Goal: Use online tool/utility: Use online tool/utility

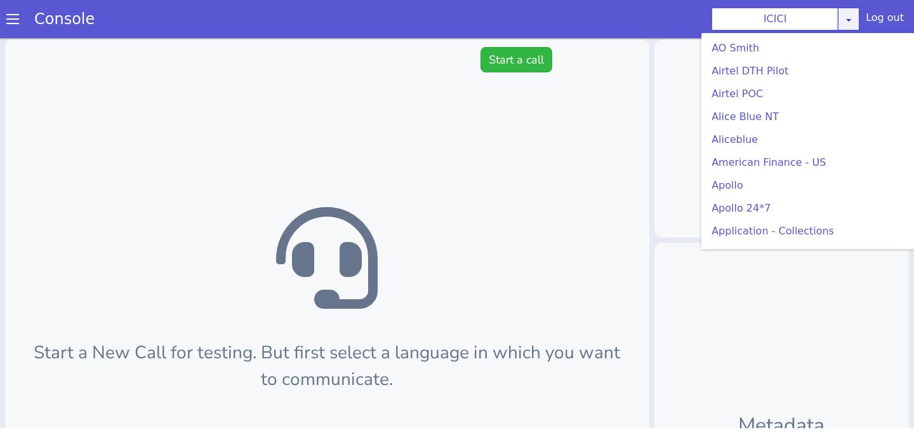
click at [843, 22] on div "ICICI [PERSON_NAME] Airtel DTH Pilot Airtel POC [PERSON_NAME] Blue NT Aliceblue…" at bounding box center [785, 19] width 148 height 23
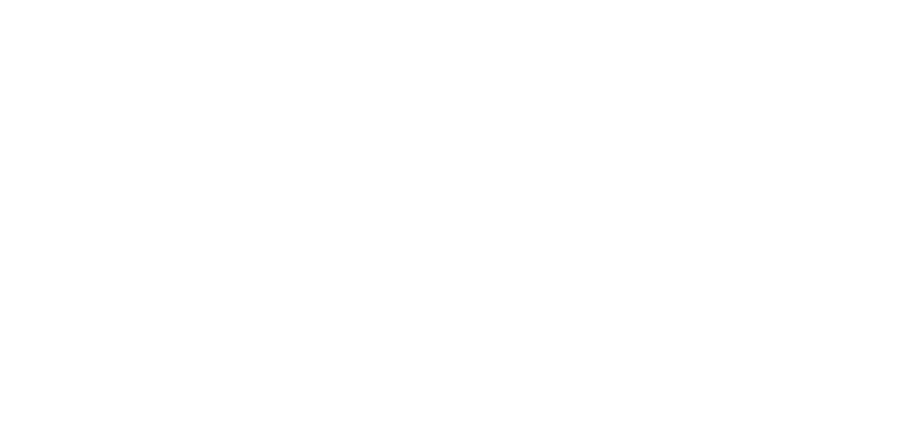
scroll to position [210, 0]
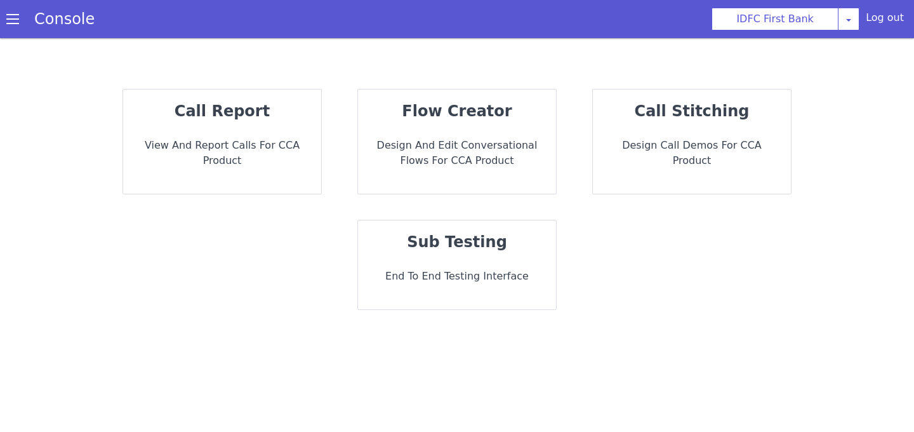
click at [485, 238] on strong "sub testing" at bounding box center [457, 242] width 100 height 18
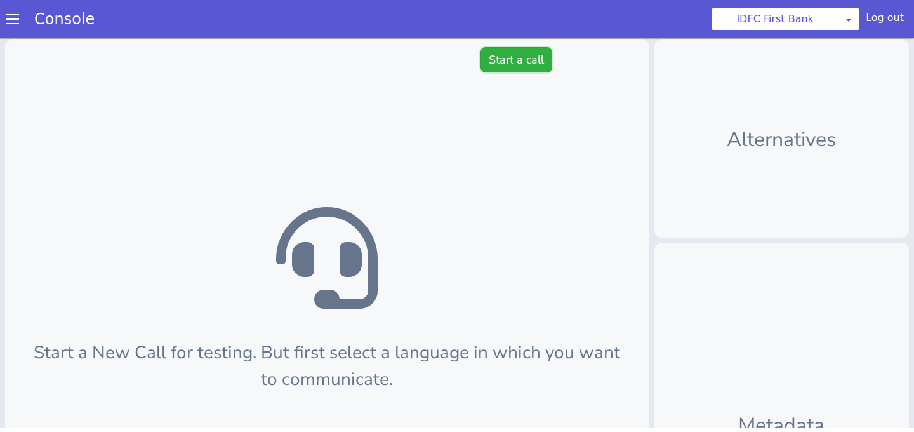
click at [507, 56] on button "Start a call" at bounding box center [516, 59] width 72 height 25
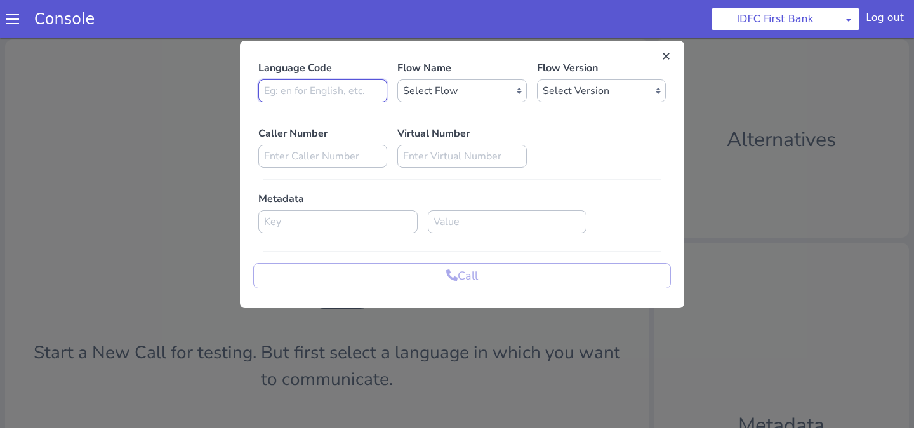
click at [346, 83] on input at bounding box center [322, 90] width 129 height 23
type input "en"
click at [445, 100] on select "Select Flow IDFC - MEL Flexi Rough work IDFC Test - English SA Funding T+15 Rem…" at bounding box center [461, 90] width 129 height 23
select select "fd08f9b8-975a-4cf4-a50f-9759abf9f186"
click at [397, 79] on select "Select Flow IDFC - MEL Flexi Rough work IDFC Test - English SA Funding T+15 Rem…" at bounding box center [461, 90] width 129 height 23
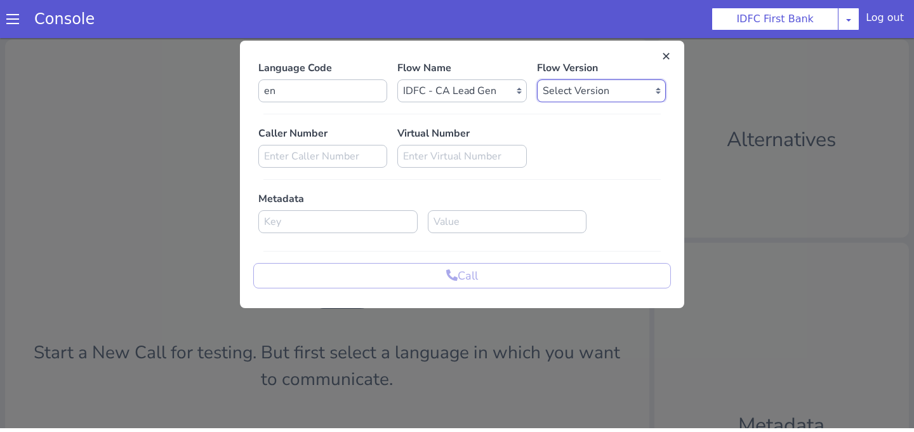
click at [553, 86] on select "Select Version 0.0.9 0.0.8 0.0.7 0.0.6 0.0.5 0.0.4 0.0.3 0.0.2 0.0.1" at bounding box center [601, 90] width 129 height 23
select select "0.0.9"
click at [537, 79] on select "Select Version 0.0.9 0.0.8 0.0.7 0.0.6 0.0.5 0.0.4 0.0.3 0.0.2 0.0.1" at bounding box center [601, 90] width 129 height 23
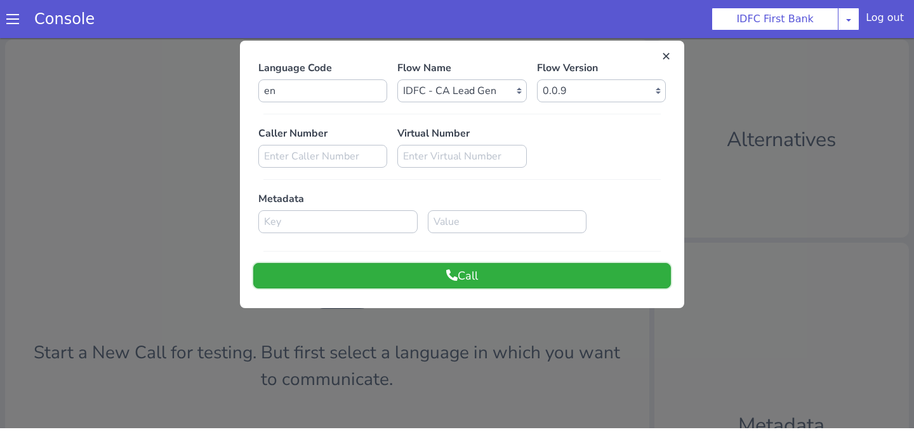
click at [510, 269] on button "Call" at bounding box center [462, 275] width 418 height 25
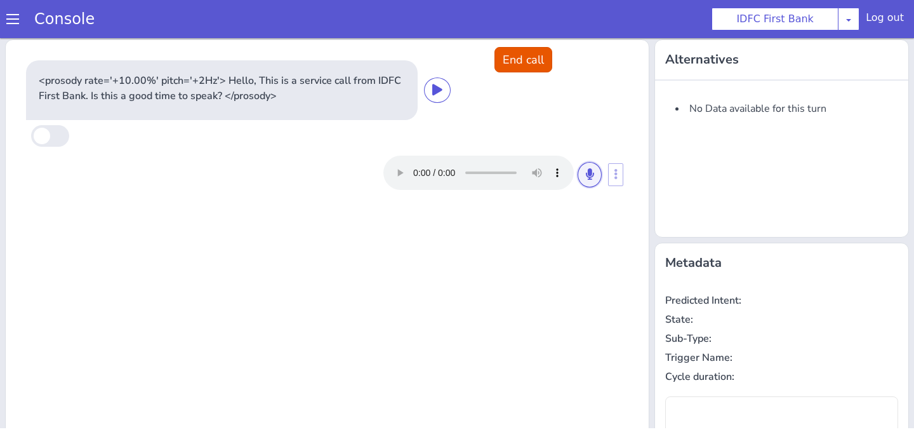
click at [590, 162] on button at bounding box center [589, 174] width 24 height 25
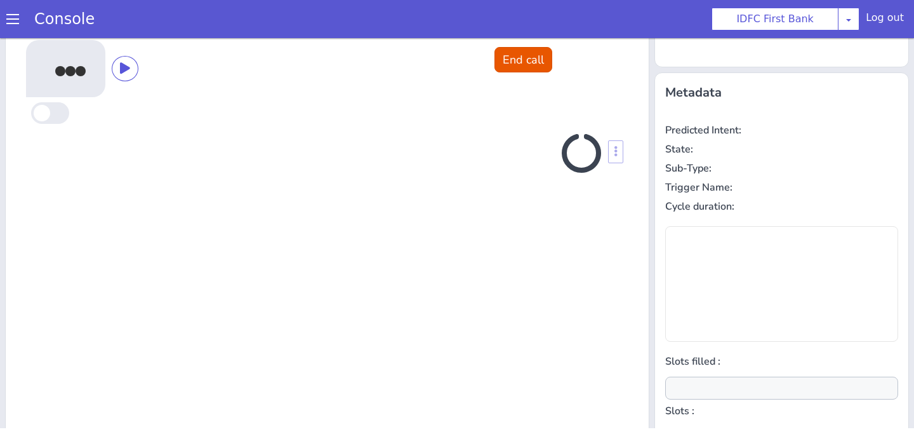
scroll to position [171, 0]
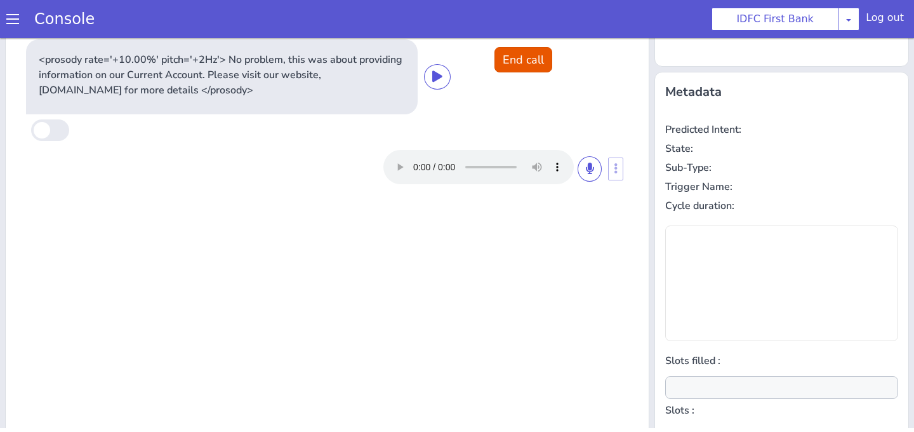
type input "null"
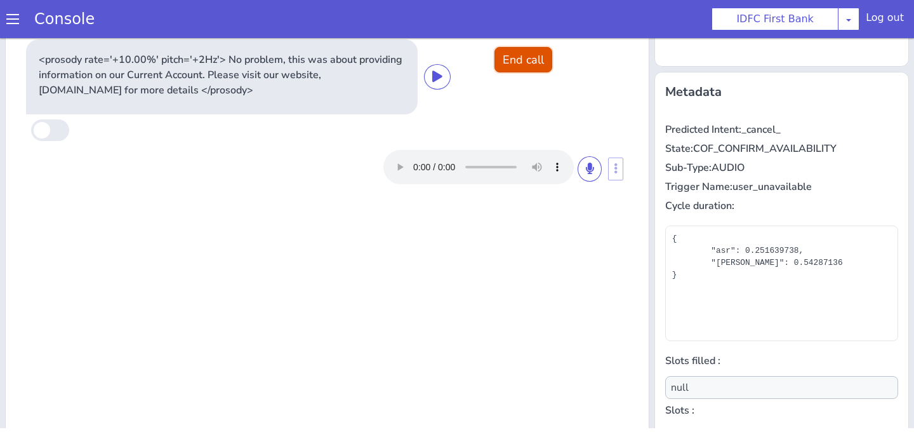
click at [522, 63] on button "End call" at bounding box center [523, 59] width 58 height 25
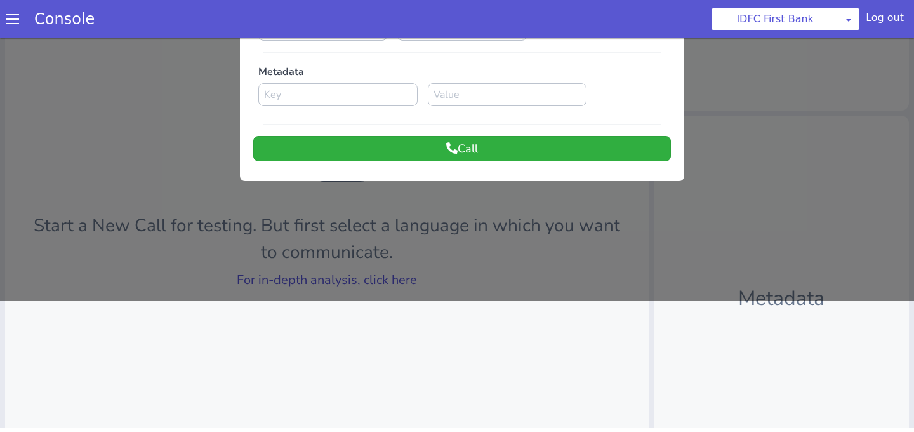
scroll to position [0, 0]
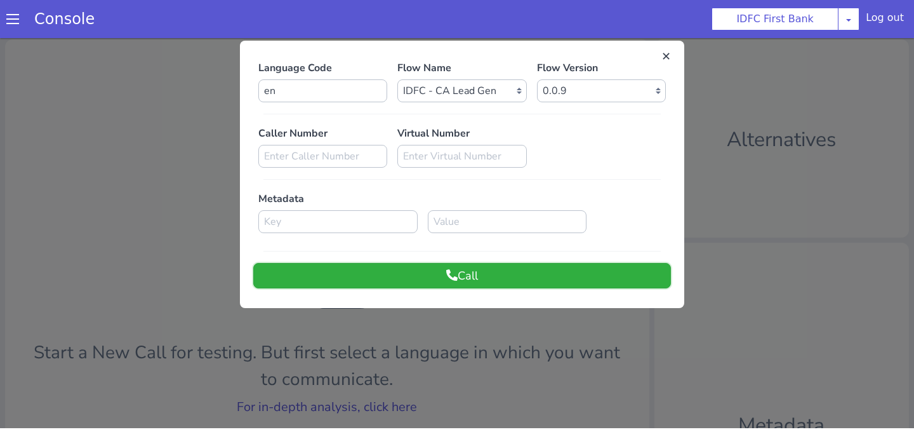
click at [482, 276] on button "Call" at bounding box center [462, 275] width 418 height 25
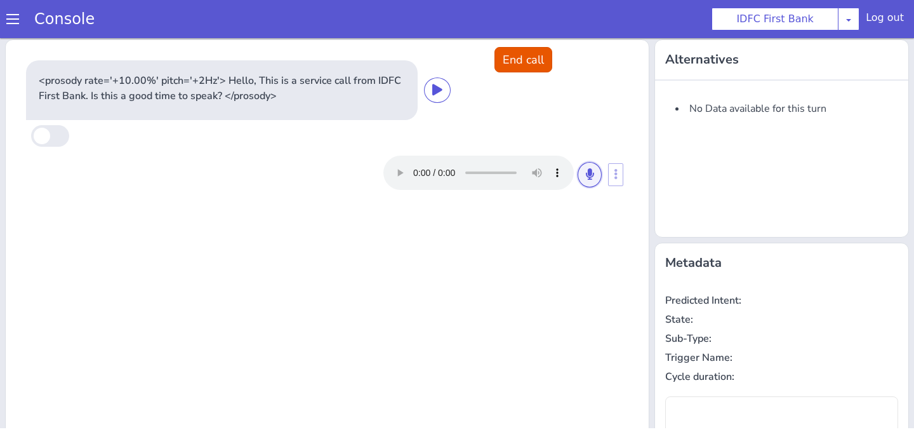
click at [593, 181] on button at bounding box center [589, 174] width 24 height 25
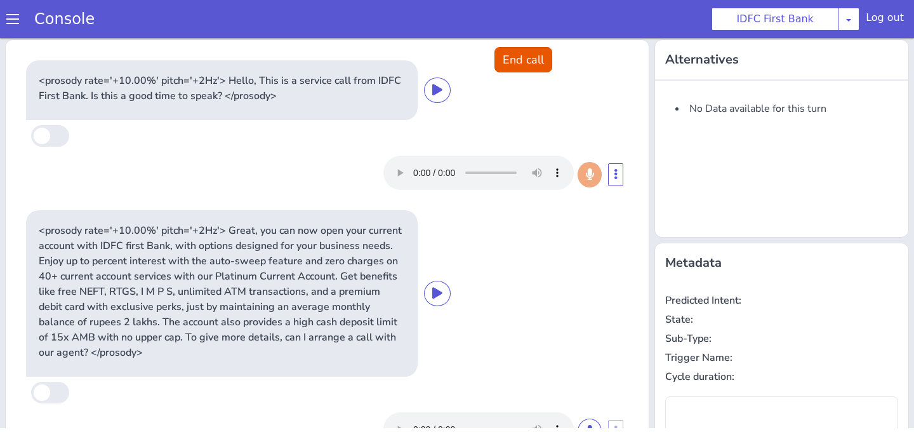
type input "null"
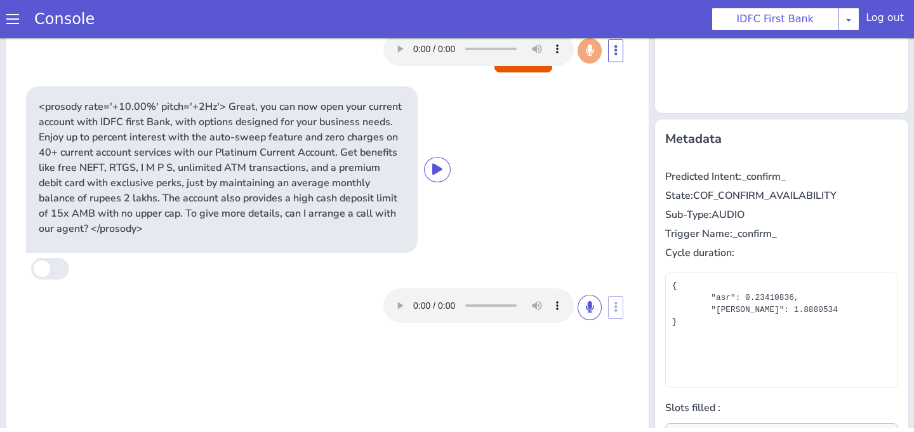
scroll to position [131, 0]
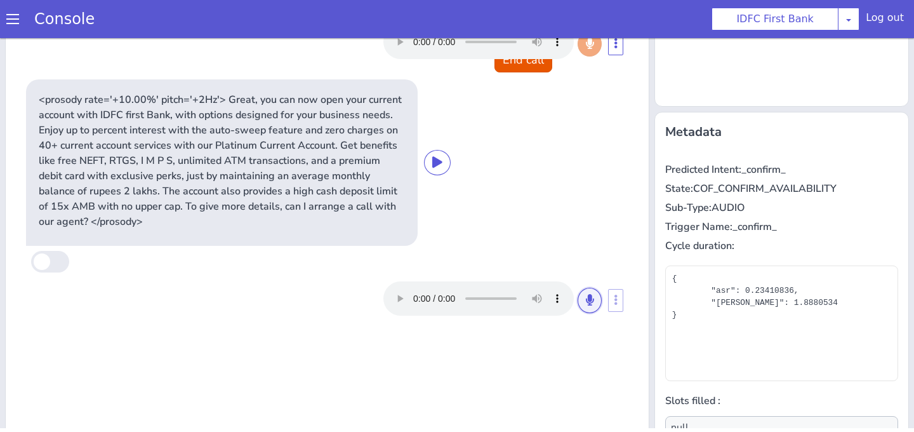
click at [584, 299] on button at bounding box center [589, 299] width 24 height 25
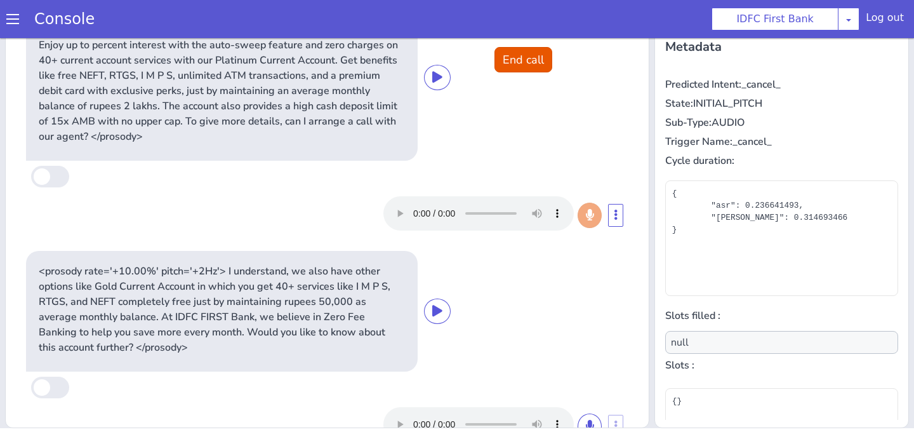
scroll to position [39, 0]
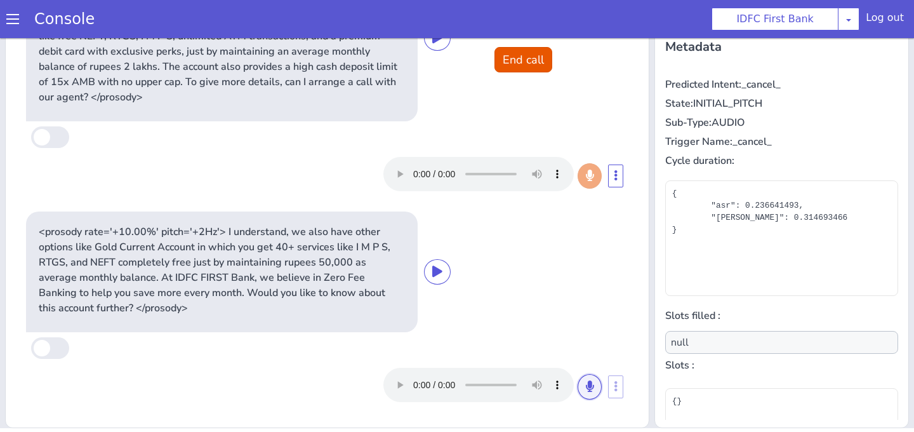
click at [582, 395] on button at bounding box center [589, 386] width 24 height 25
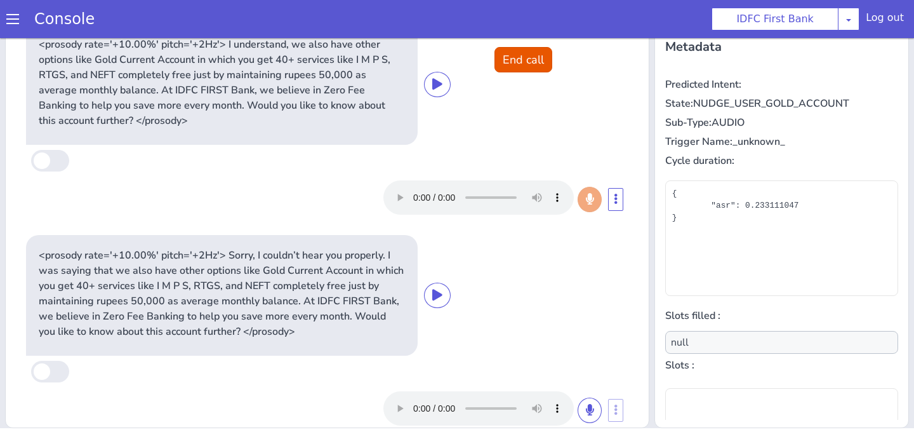
scroll to position [250, 0]
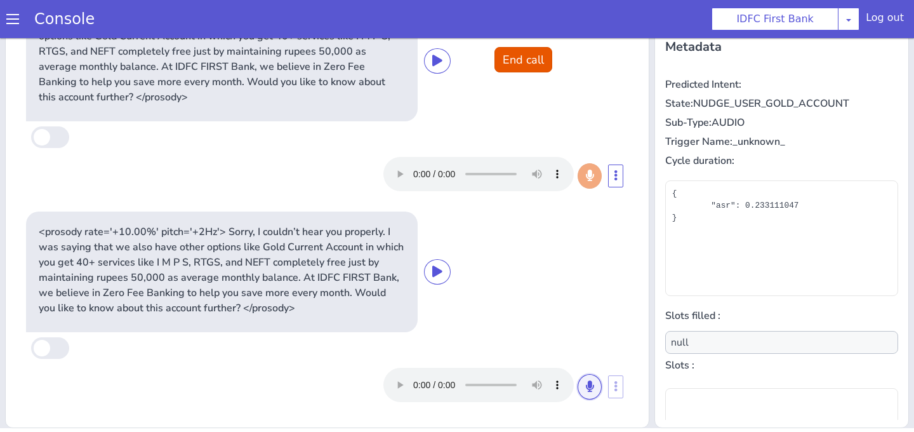
click at [592, 383] on icon at bounding box center [590, 385] width 8 height 11
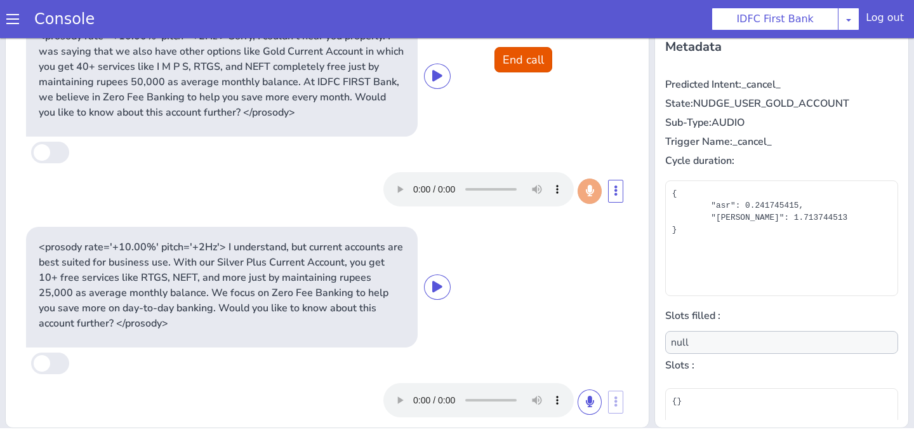
scroll to position [461, 0]
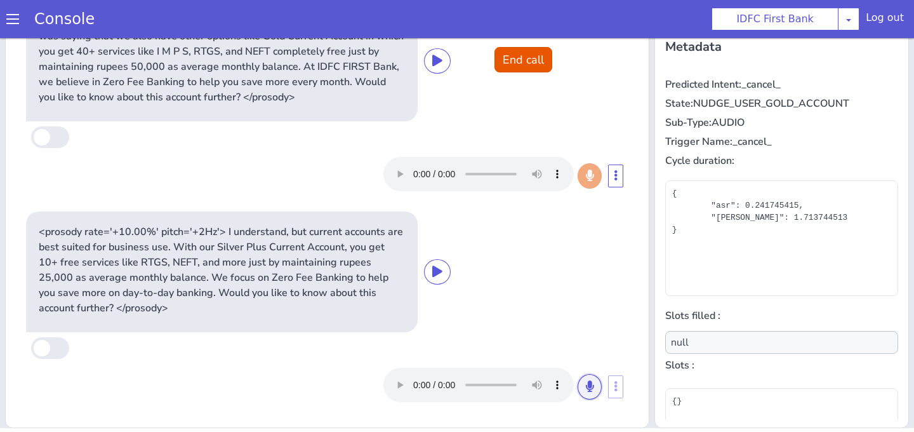
click at [589, 385] on icon at bounding box center [590, 385] width 8 height 11
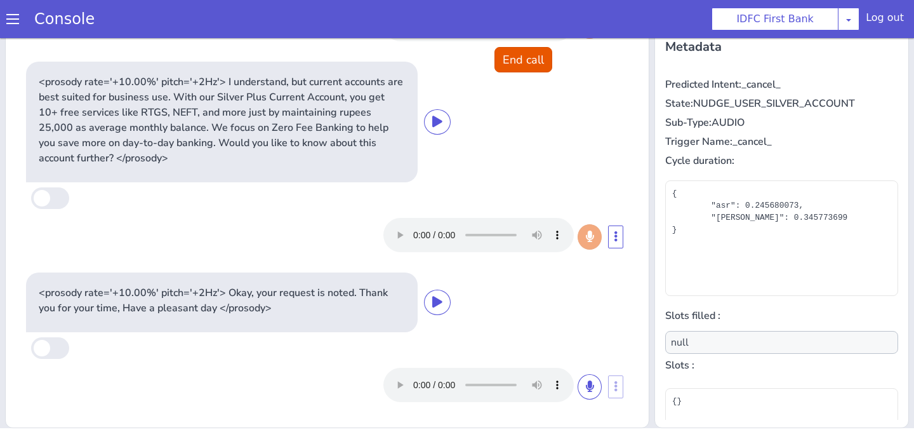
scroll to position [0, 0]
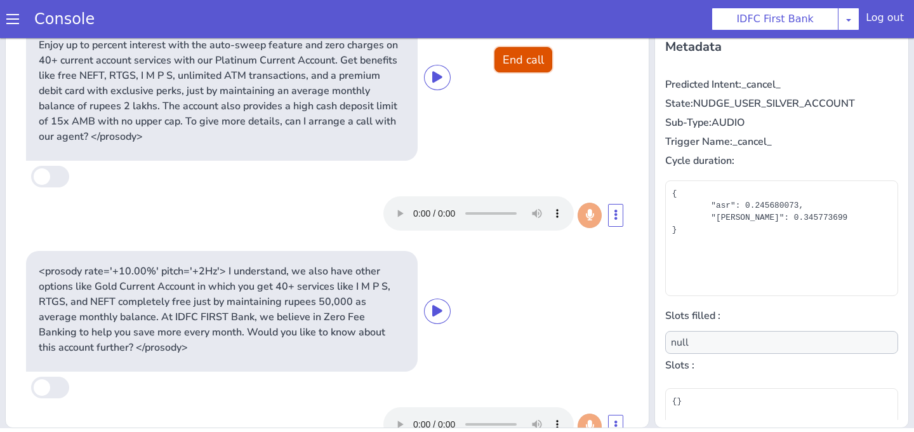
click at [504, 65] on button "End call" at bounding box center [523, 59] width 58 height 25
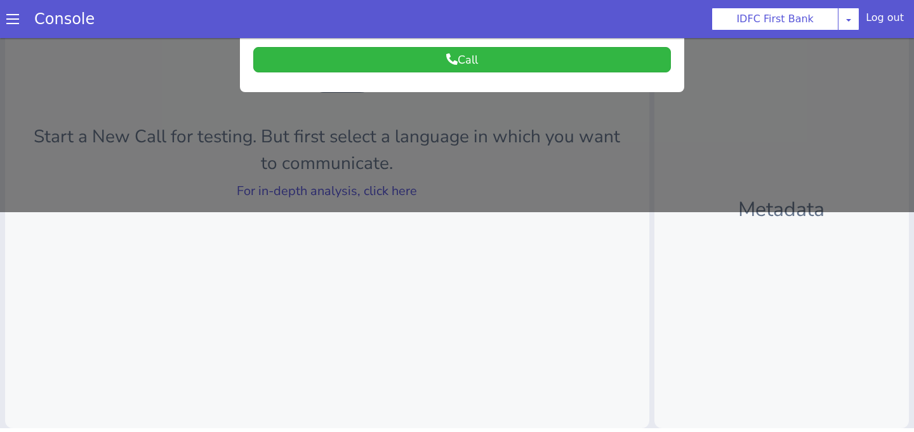
click at [461, 186] on div at bounding box center [457, 15] width 914 height 393
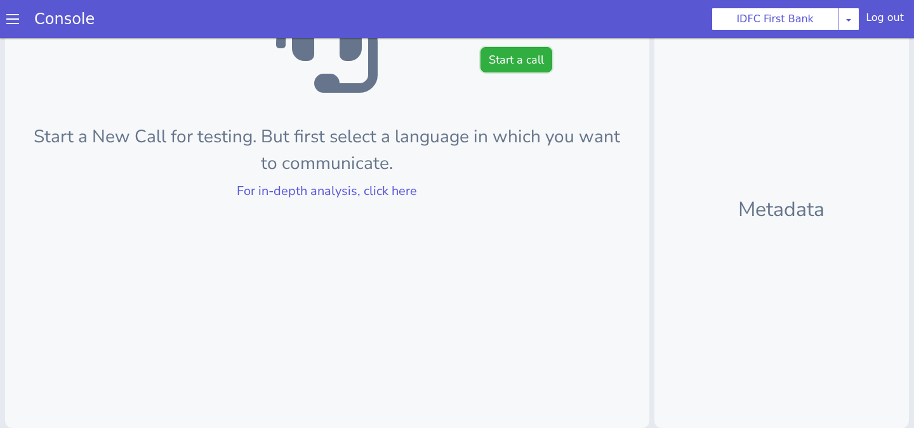
click at [503, 58] on button "Start a call" at bounding box center [516, 59] width 72 height 25
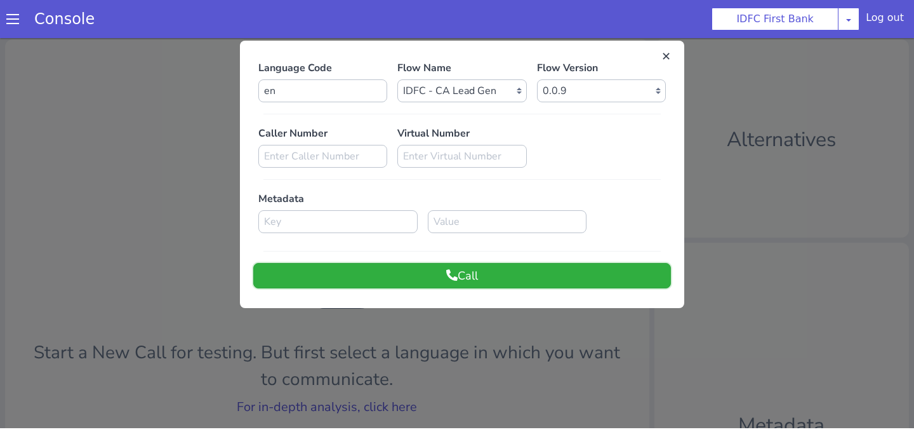
click at [483, 278] on button "Call" at bounding box center [462, 275] width 418 height 25
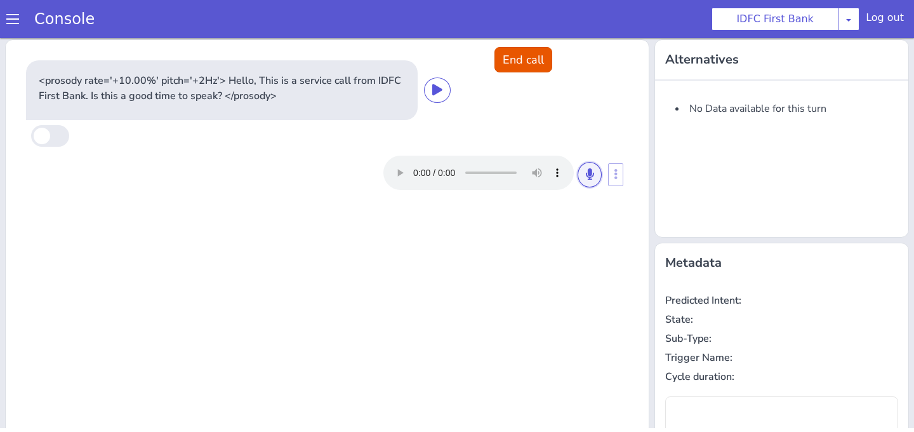
click at [587, 178] on icon at bounding box center [590, 173] width 8 height 11
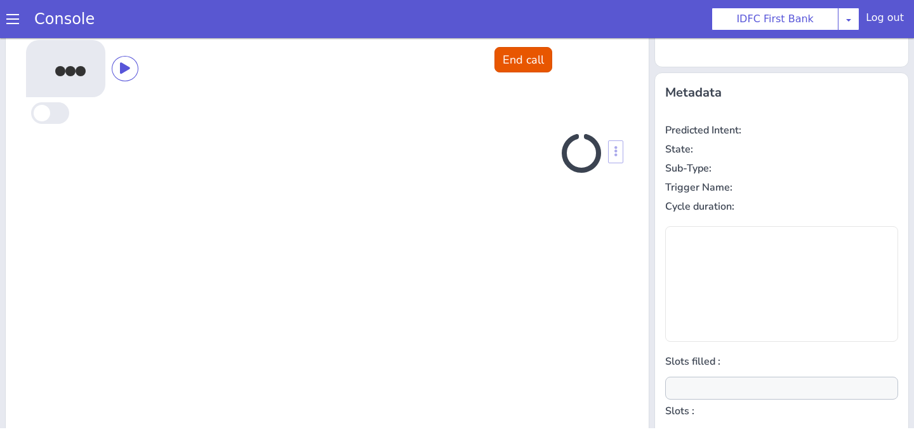
scroll to position [171, 0]
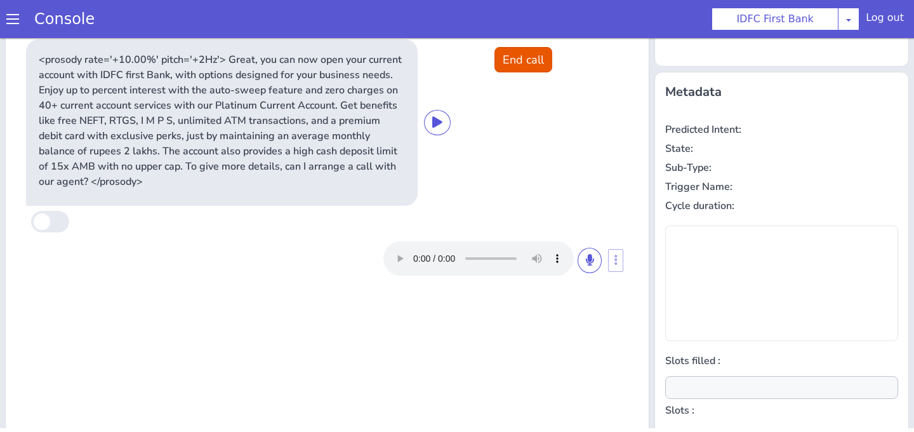
type input "null"
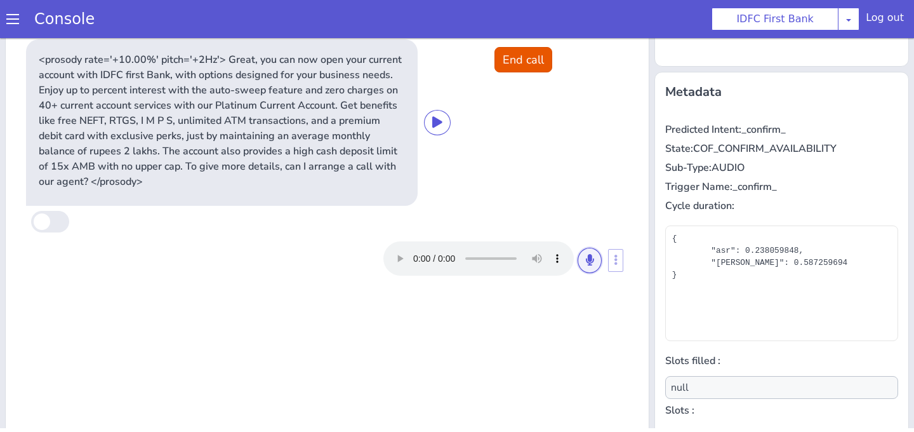
click at [596, 259] on button at bounding box center [589, 259] width 24 height 25
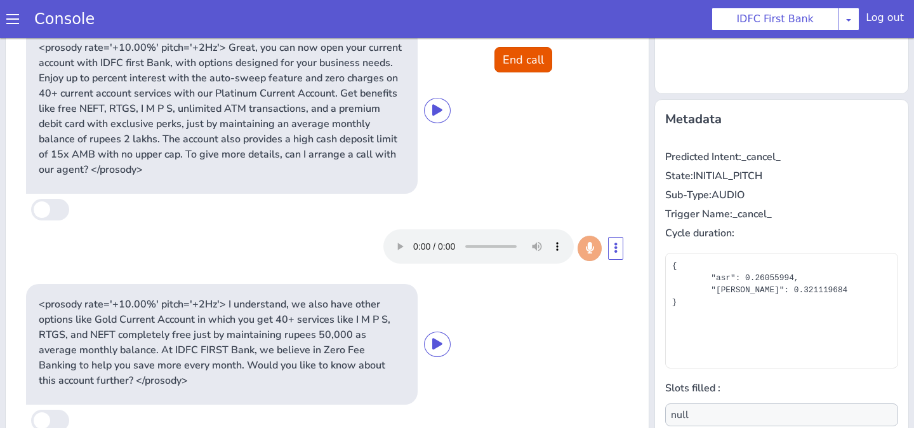
scroll to position [216, 0]
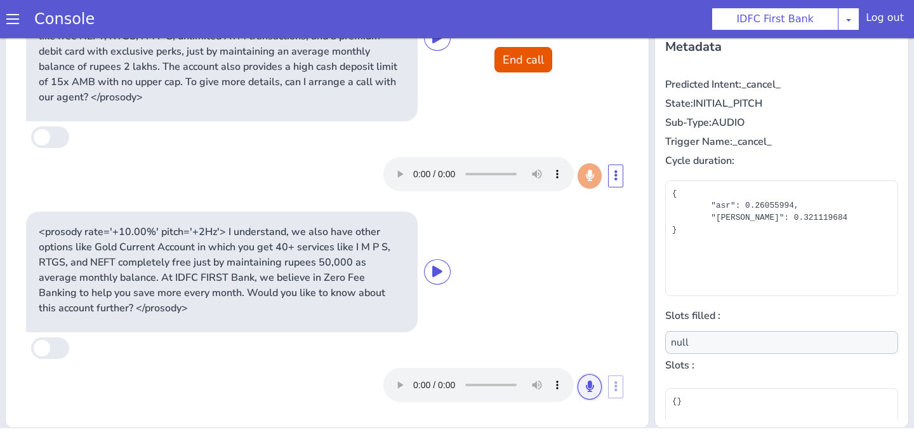
click at [586, 385] on icon at bounding box center [590, 385] width 8 height 11
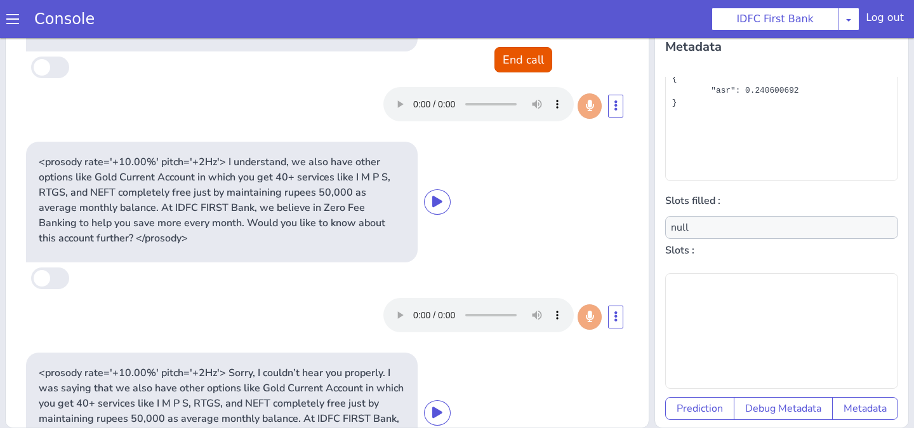
scroll to position [250, 0]
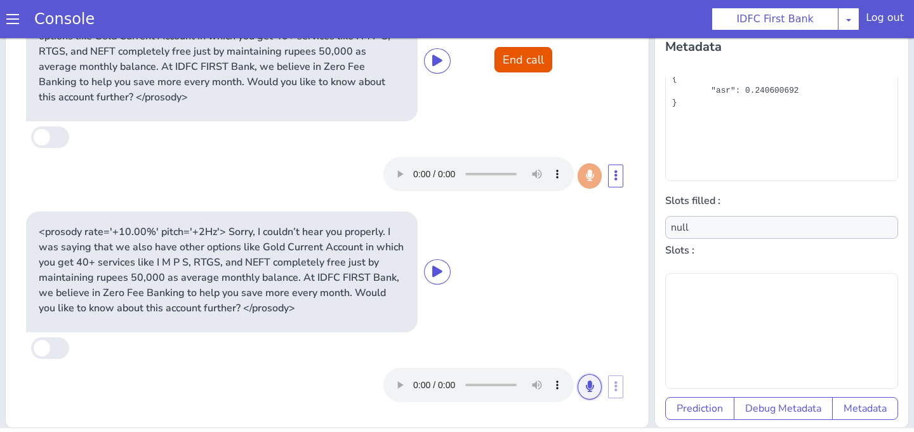
click at [586, 385] on icon at bounding box center [590, 385] width 8 height 11
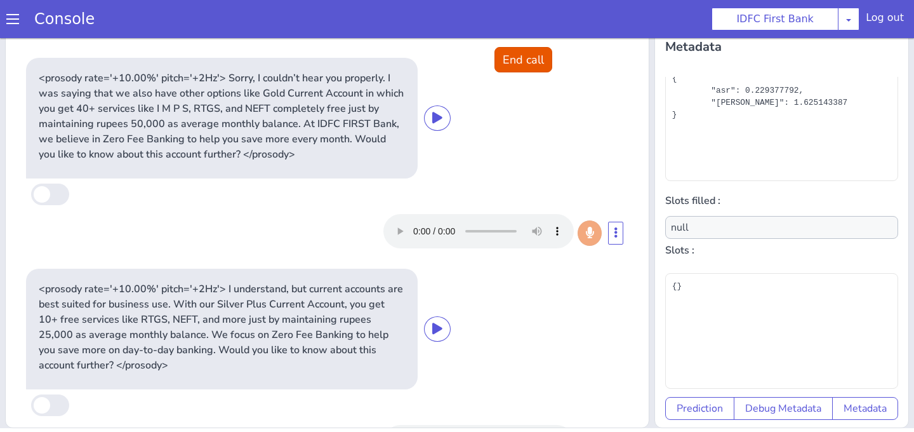
scroll to position [461, 0]
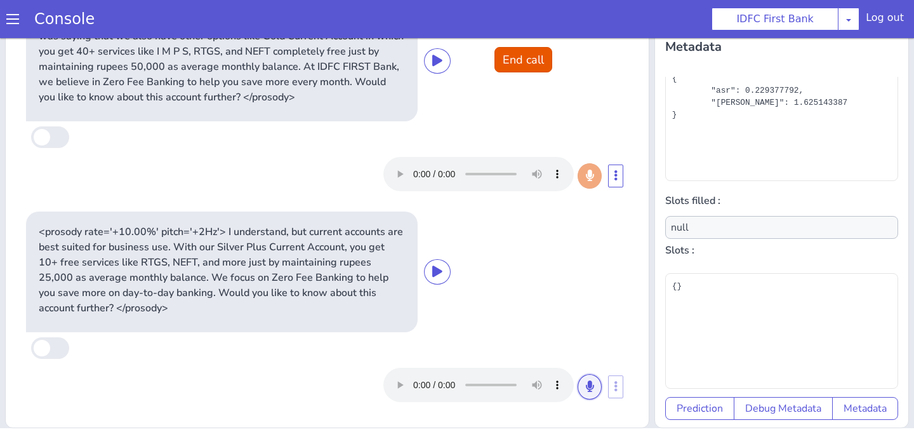
click at [584, 389] on button at bounding box center [589, 386] width 24 height 25
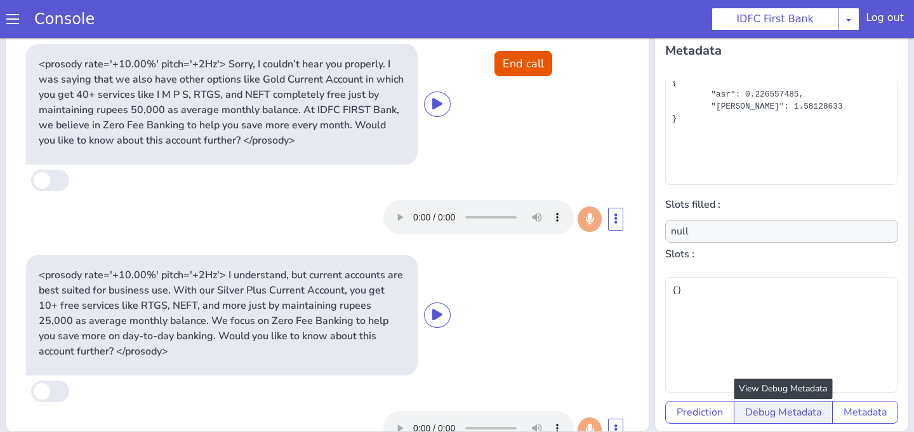
scroll to position [4, 0]
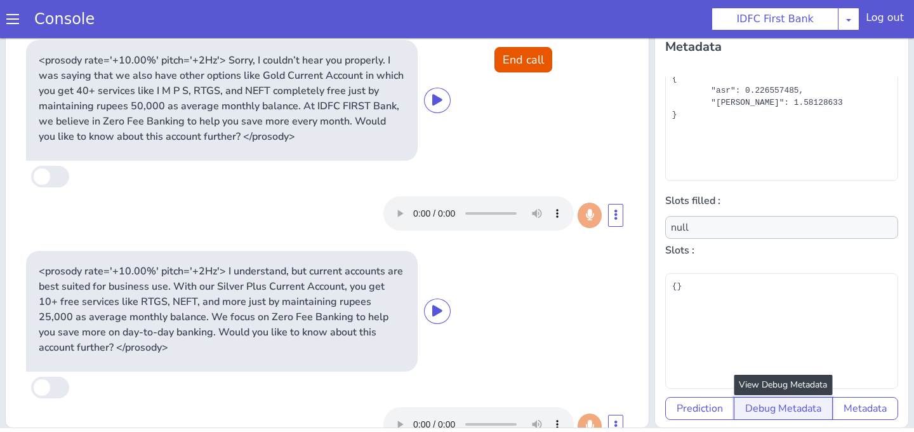
click at [786, 414] on button "Debug Metadata" at bounding box center [783, 408] width 99 height 23
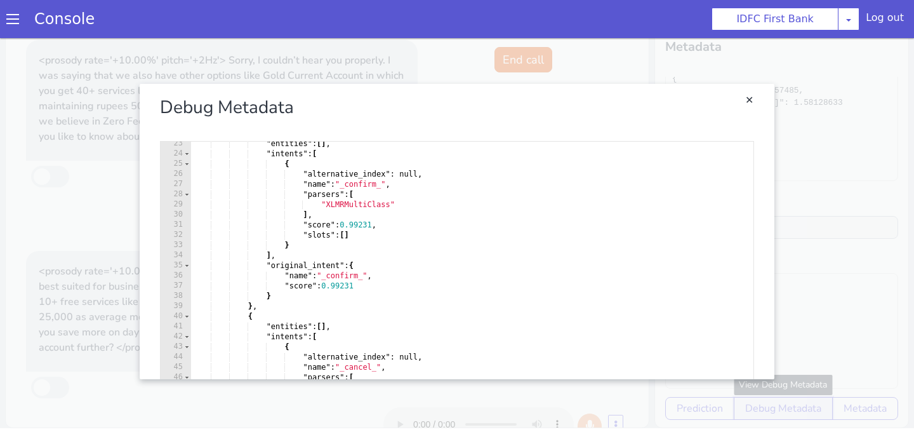
scroll to position [0, 0]
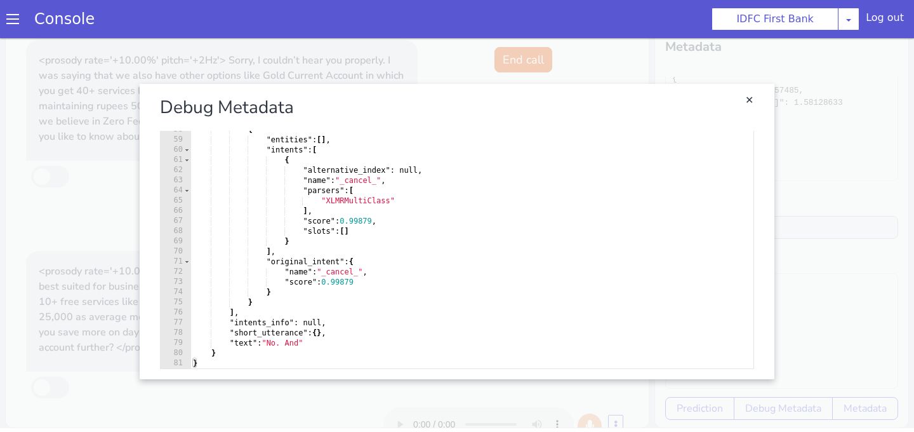
click at [858, 217] on link "Close" at bounding box center [457, 230] width 914 height 393
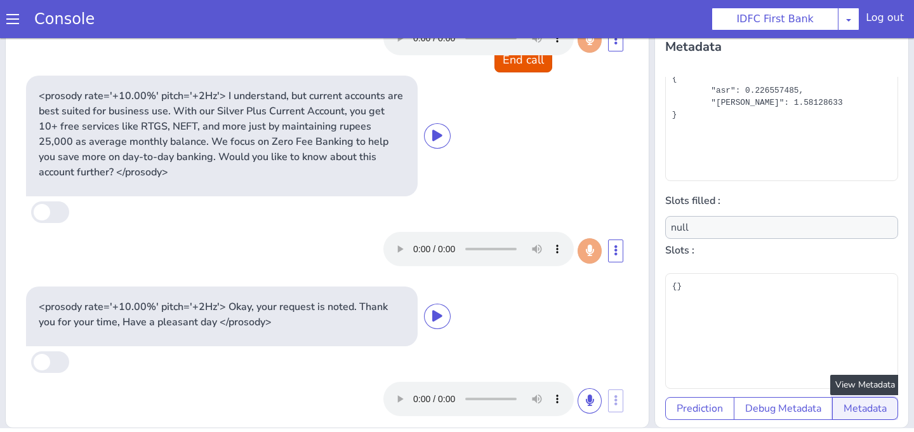
click at [847, 411] on button "Metadata" at bounding box center [865, 408] width 66 height 23
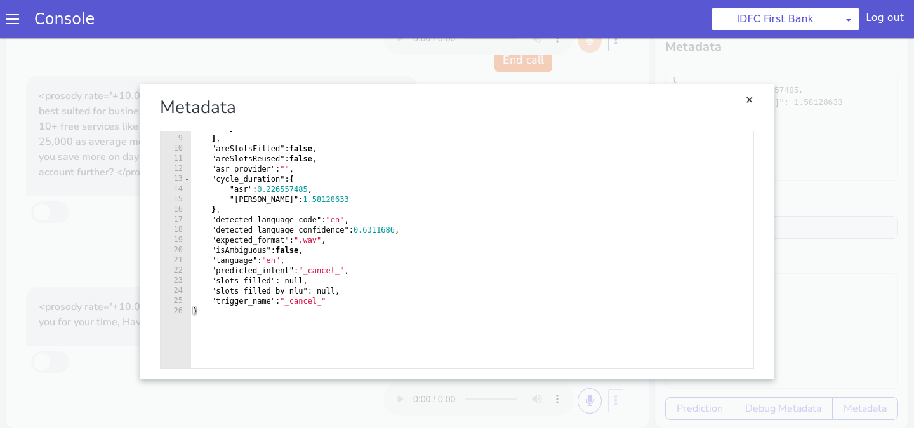
click at [845, 249] on link "Close" at bounding box center [457, 230] width 914 height 393
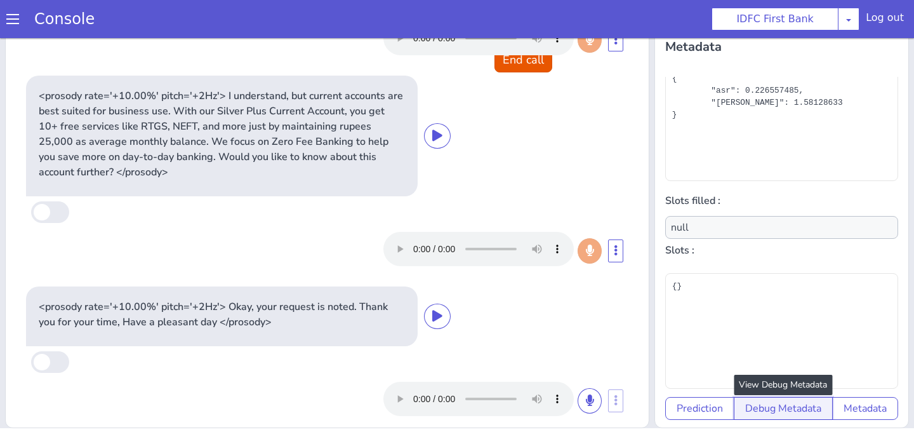
click at [798, 407] on button "Debug Metadata" at bounding box center [783, 408] width 99 height 23
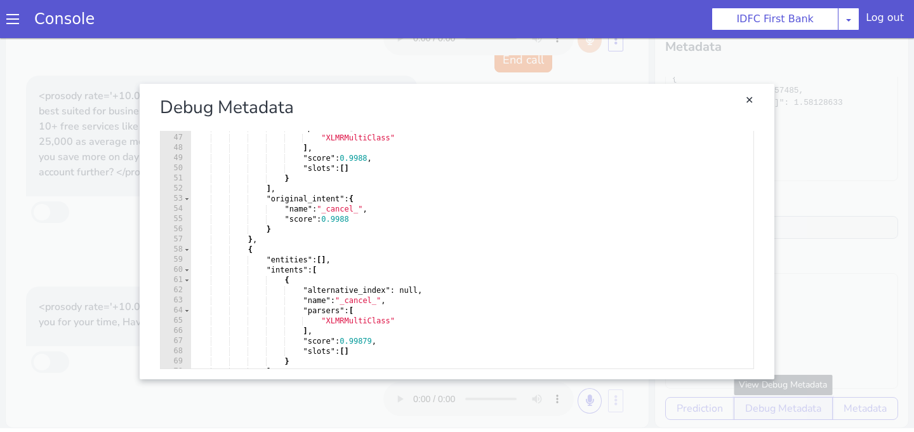
scroll to position [337, 0]
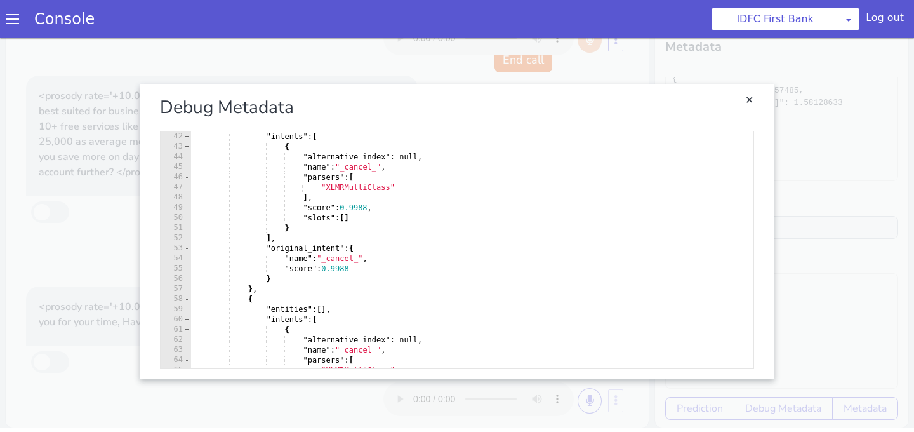
click at [813, 212] on link "Close" at bounding box center [457, 230] width 914 height 393
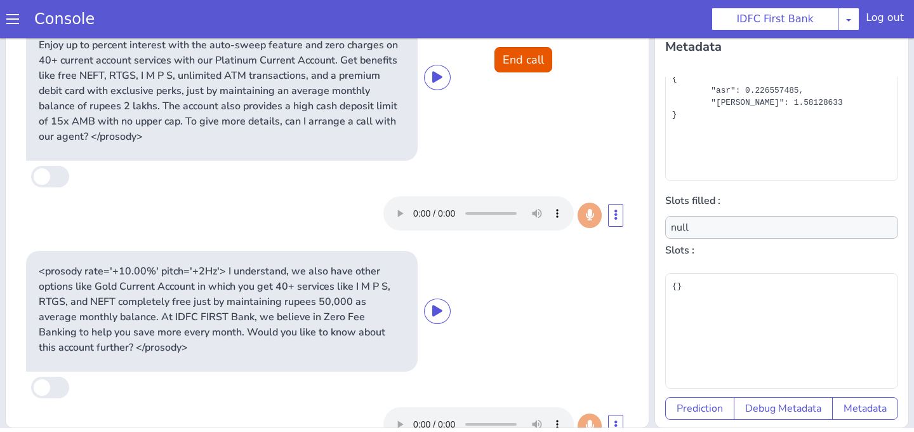
scroll to position [0, 0]
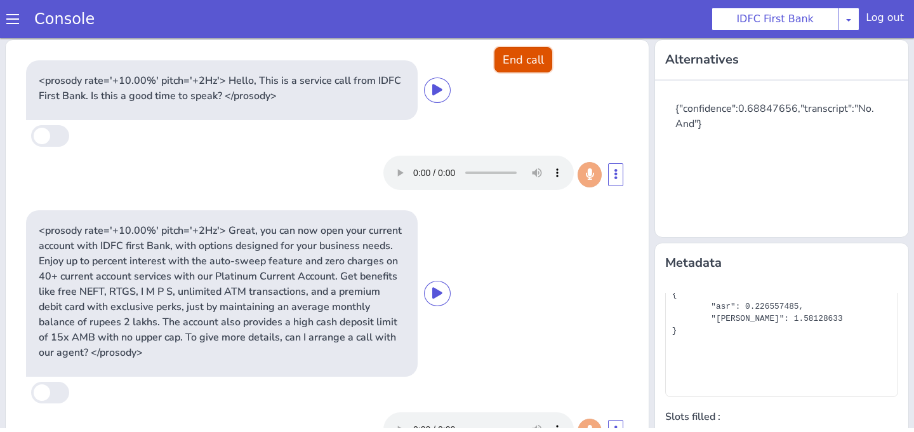
click at [517, 63] on button "End call" at bounding box center [523, 59] width 58 height 25
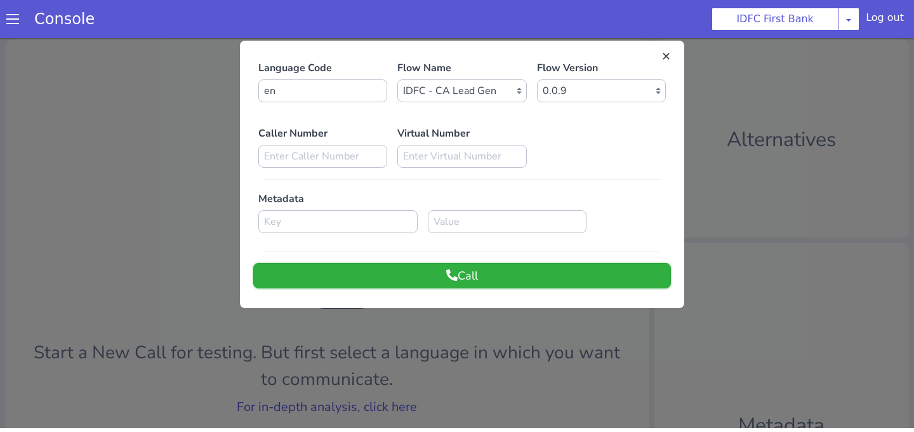
click at [417, 272] on button "Call" at bounding box center [462, 275] width 418 height 25
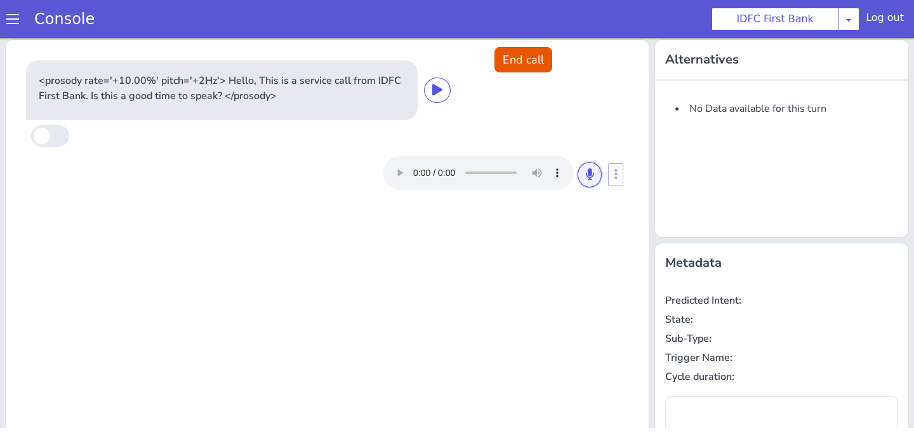
click at [596, 178] on button at bounding box center [589, 174] width 24 height 25
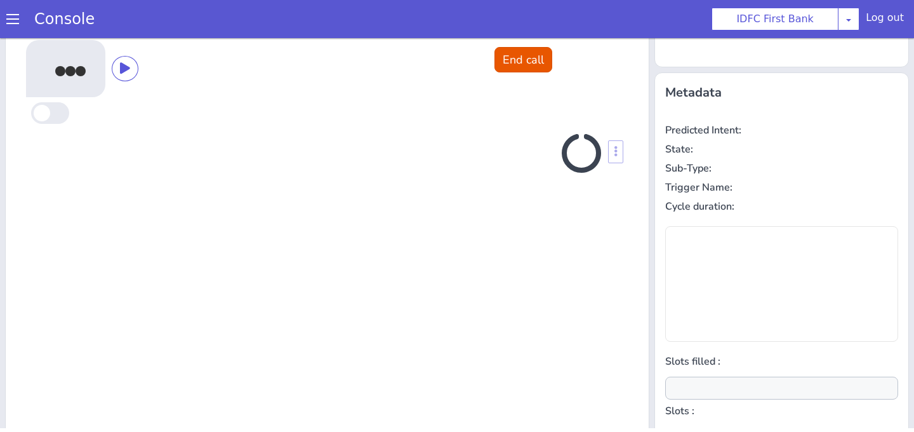
scroll to position [171, 0]
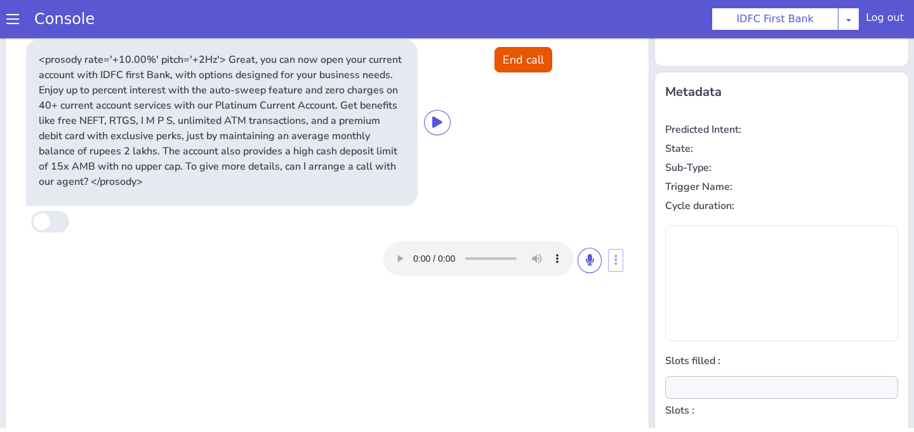
type input "null"
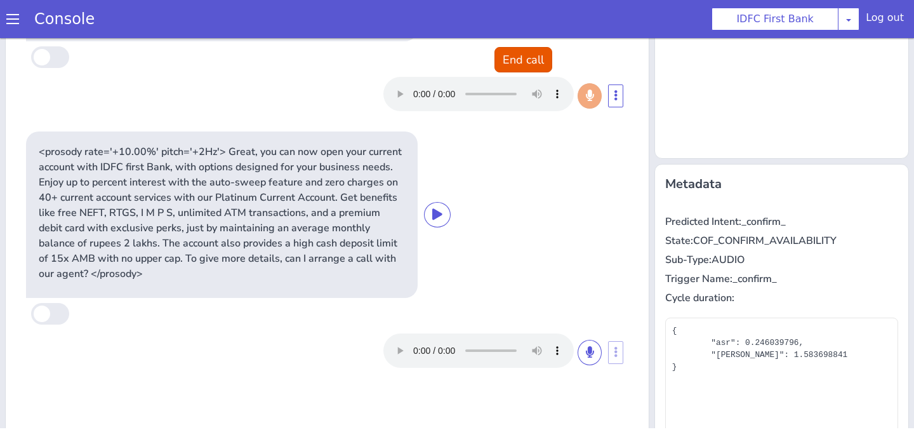
scroll to position [69, 0]
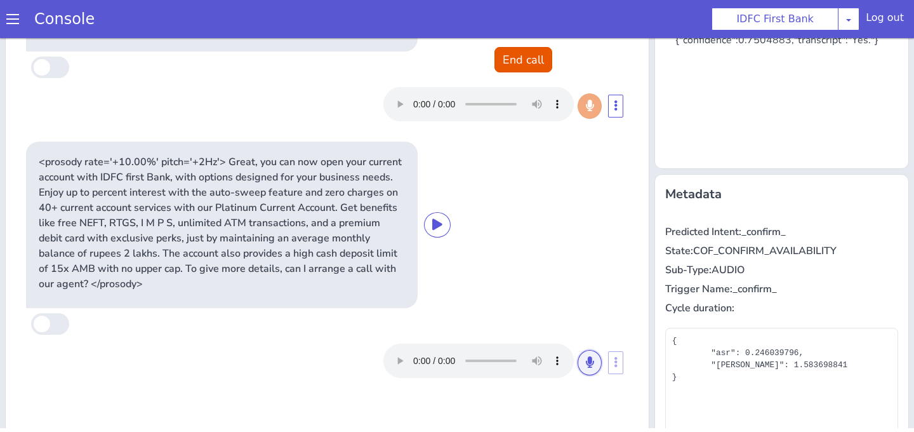
click at [588, 362] on icon at bounding box center [590, 361] width 8 height 11
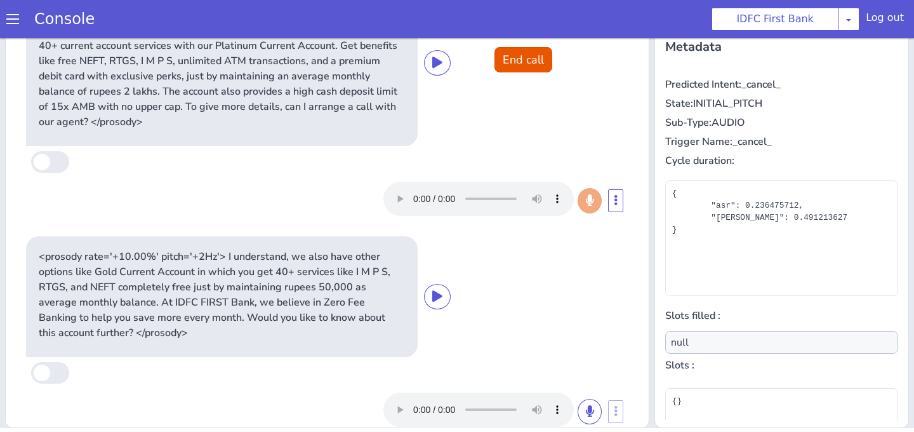
scroll to position [39, 0]
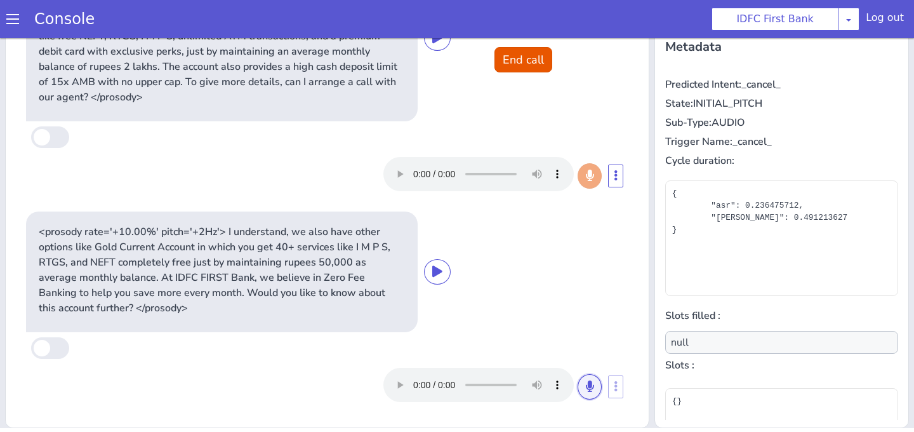
click at [590, 388] on icon at bounding box center [590, 385] width 8 height 11
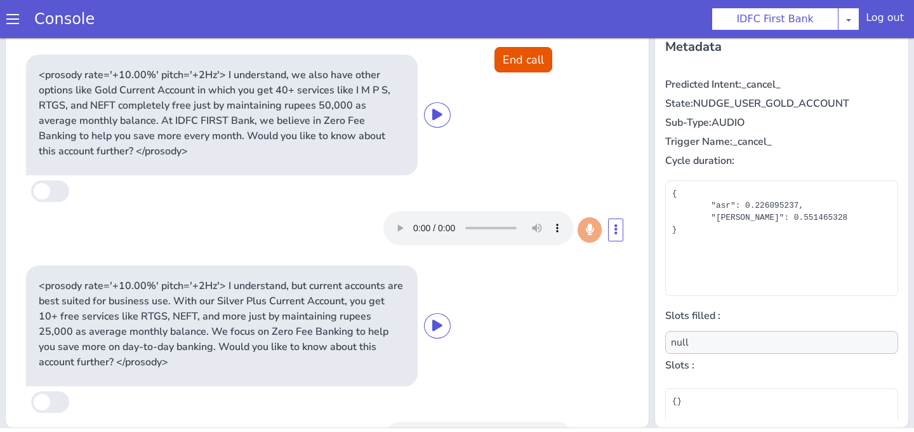
scroll to position [250, 0]
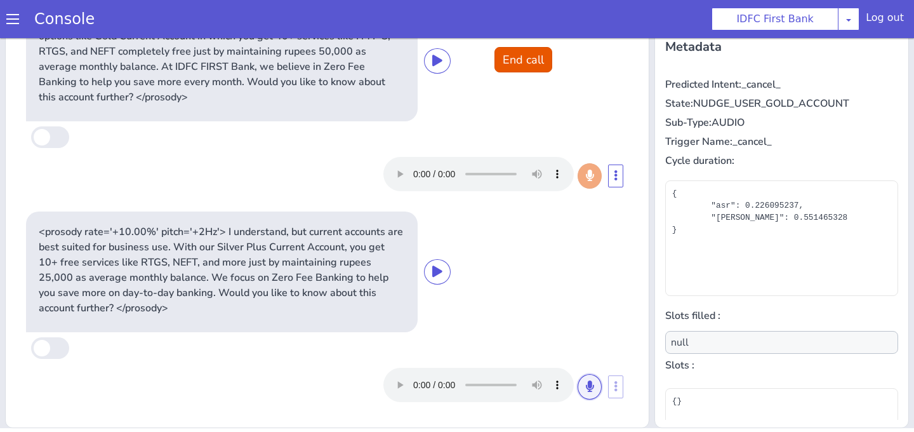
click at [584, 378] on button at bounding box center [589, 386] width 24 height 25
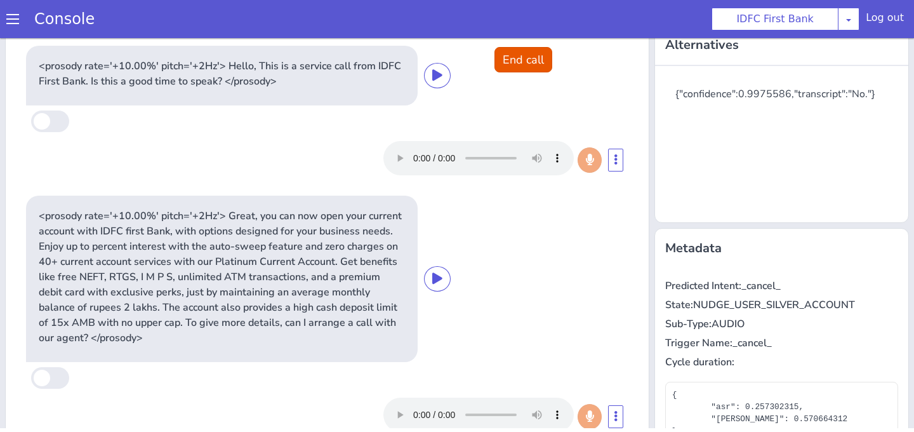
scroll to position [0, 0]
